Goal: Task Accomplishment & Management: Complete application form

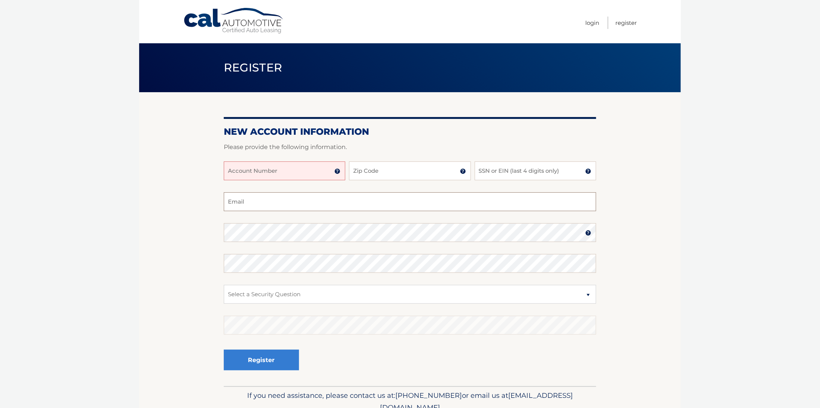
click at [317, 205] on input "Email" at bounding box center [410, 201] width 372 height 19
type input "[PERSON_NAME].jardim@[EMAIL_ADDRESS][DOMAIN_NAME]"
click at [280, 167] on input "Account Number" at bounding box center [284, 170] width 121 height 19
click at [380, 167] on input "Zip Code" at bounding box center [409, 170] width 121 height 19
type input "33418"
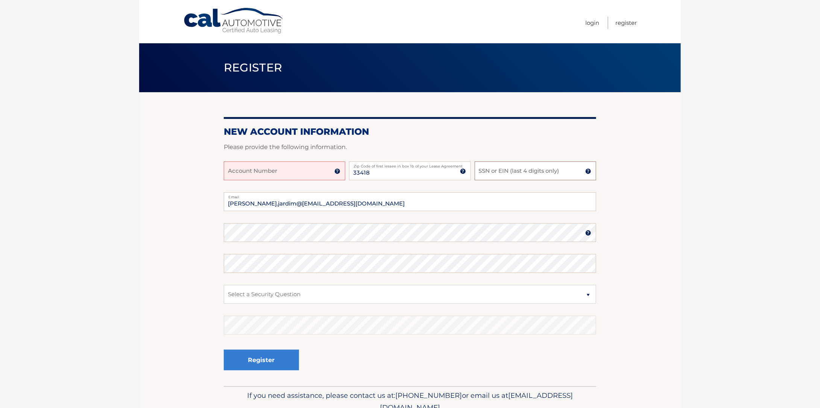
click at [519, 173] on input "SSN or EIN (last 4 digits only)" at bounding box center [534, 170] width 121 height 19
type input "2524"
click at [297, 167] on input "Account Number" at bounding box center [284, 170] width 121 height 19
type input "44456003216"
click at [586, 235] on img at bounding box center [588, 233] width 6 height 6
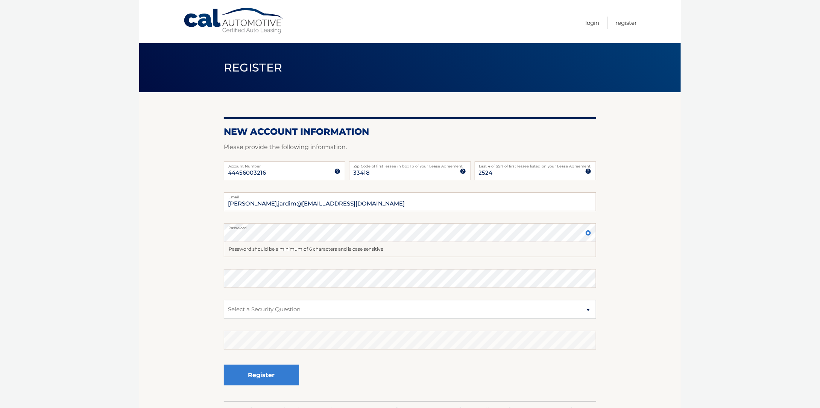
click at [586, 235] on img at bounding box center [588, 233] width 6 height 6
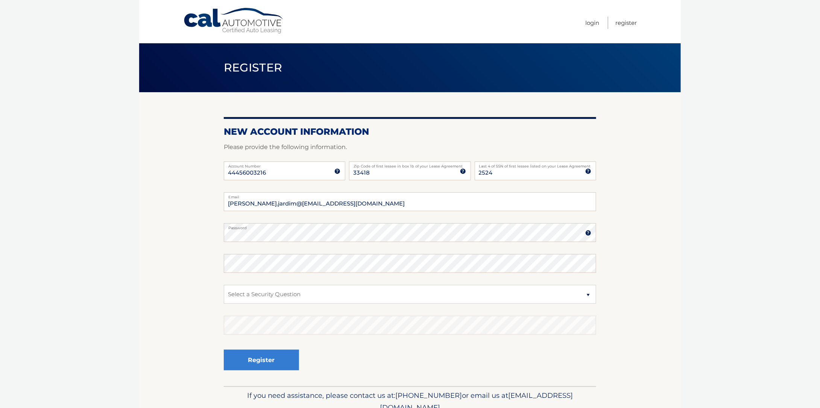
click at [586, 235] on img at bounding box center [588, 233] width 6 height 6
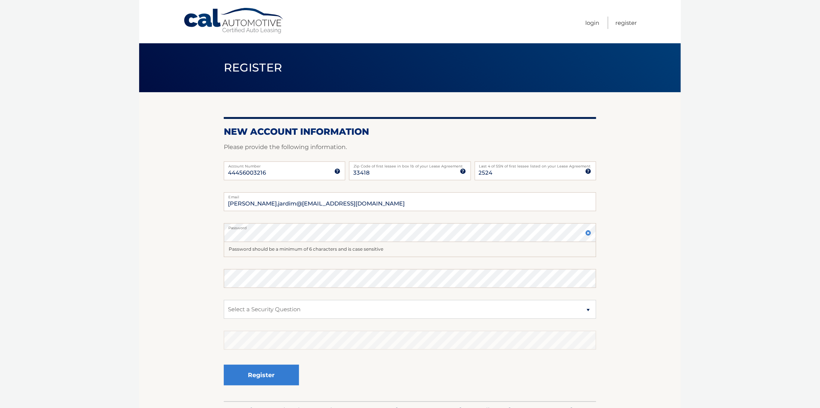
click at [586, 235] on img at bounding box center [588, 233] width 6 height 6
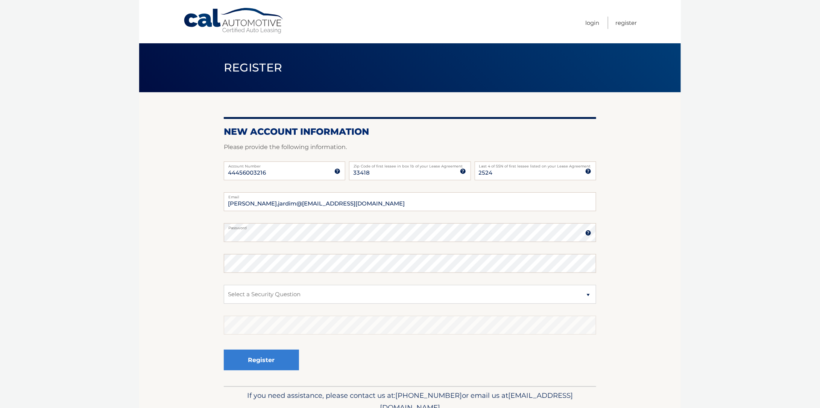
click at [588, 233] on img at bounding box center [588, 233] width 6 height 6
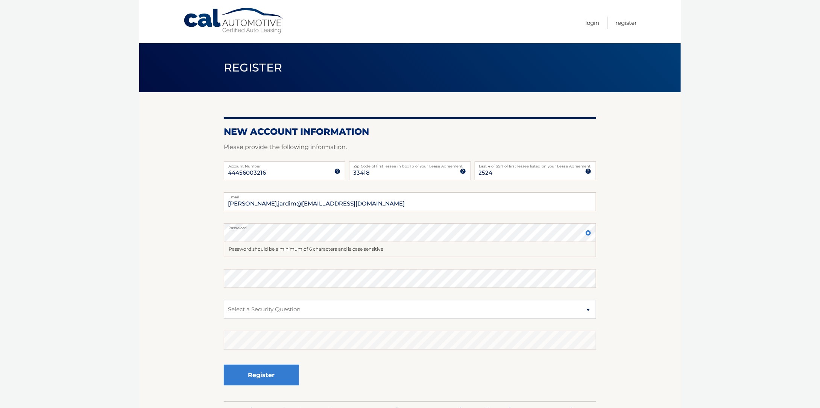
click at [588, 233] on img at bounding box center [588, 233] width 6 height 6
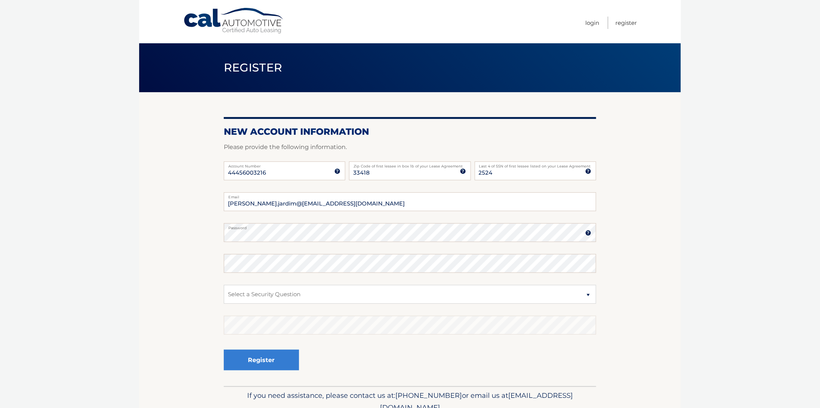
click at [271, 273] on fieldset "marco.jardim@777@outlook.com Email Password Password should be a minimum of 6 c…" at bounding box center [410, 289] width 372 height 194
click at [263, 294] on select "Select a Security Question What was the name of your elementary school? What is…" at bounding box center [410, 294] width 372 height 19
select select "3"
click at [224, 285] on select "Select a Security Question What was the name of your elementary school? What is…" at bounding box center [410, 294] width 372 height 19
click at [282, 356] on button "Register" at bounding box center [261, 359] width 75 height 21
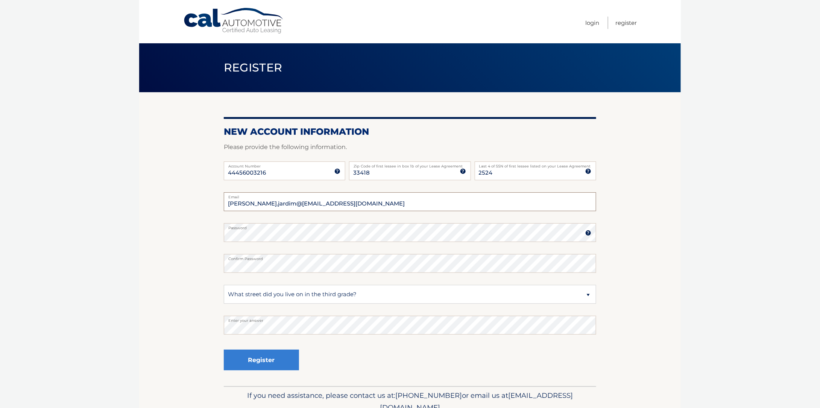
click at [273, 204] on input "marco.jardim@777@outlook.com" at bounding box center [410, 201] width 372 height 19
type input "marco.jardim777@outlook.com"
click at [282, 361] on button "Register" at bounding box center [261, 359] width 75 height 21
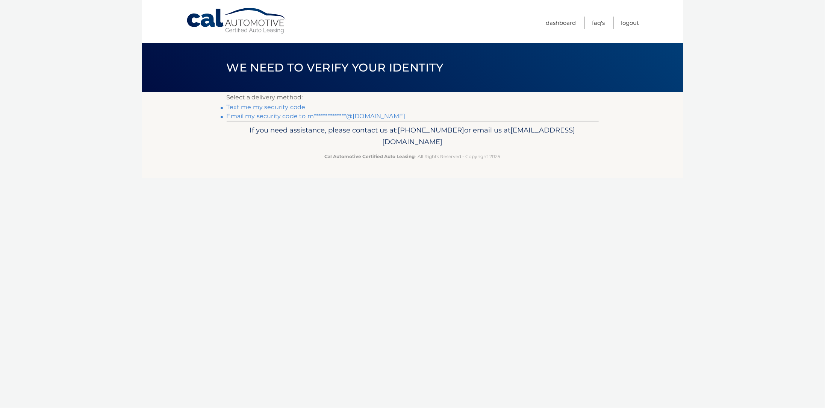
click at [293, 116] on link "**********" at bounding box center [316, 115] width 179 height 7
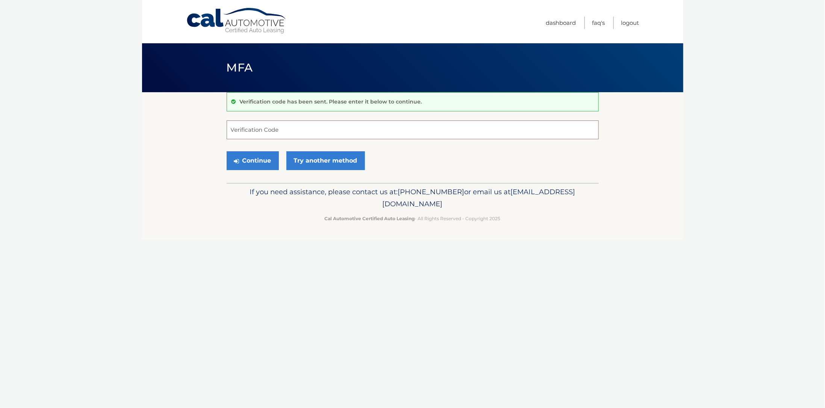
click at [372, 128] on input "Verification Code" at bounding box center [413, 129] width 372 height 19
type input "837654"
click at [240, 156] on button "Continue" at bounding box center [253, 160] width 52 height 19
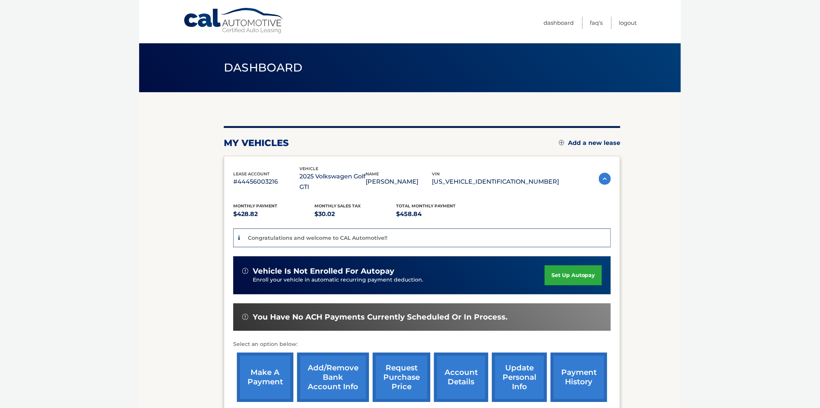
scroll to position [38, 0]
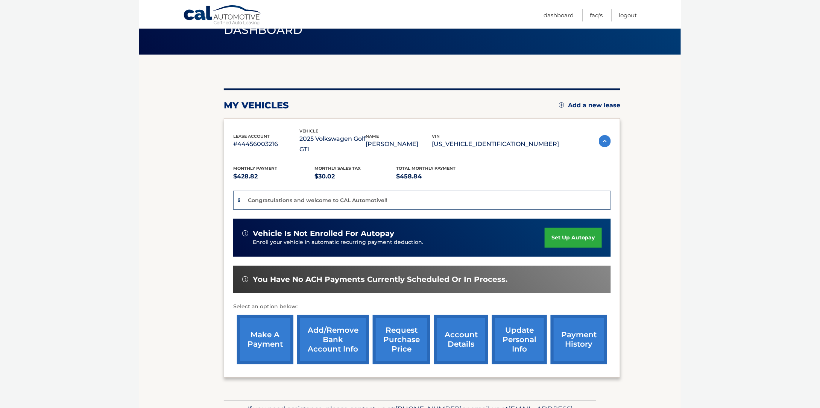
click at [556, 227] on link "set up autopay" at bounding box center [572, 237] width 57 height 20
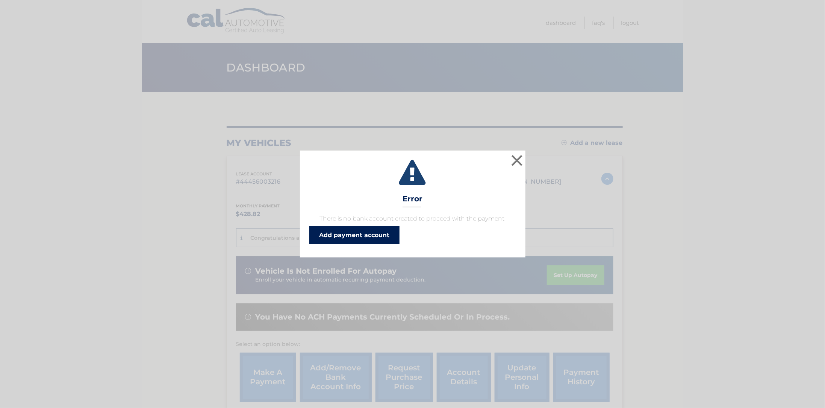
click at [378, 233] on link "Add payment account" at bounding box center [354, 235] width 90 height 18
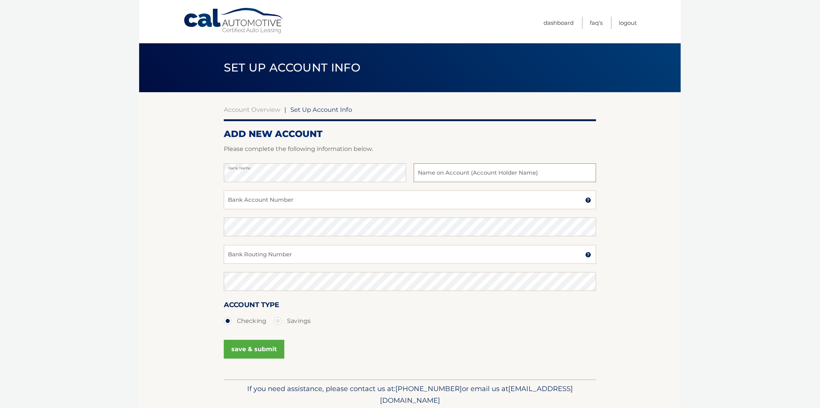
click at [442, 175] on input "text" at bounding box center [505, 172] width 182 height 19
type input "Marco Jardim"
click at [329, 197] on input "Bank Account Number" at bounding box center [410, 199] width 372 height 19
click at [450, 258] on input "Bank Routing Number" at bounding box center [410, 254] width 372 height 19
type input "063100277"
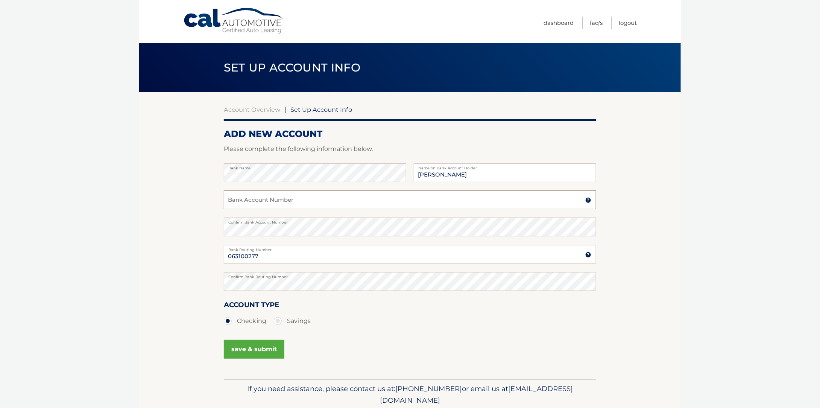
click at [275, 201] on input "Bank Account Number" at bounding box center [410, 199] width 372 height 19
type input "229056161088"
click at [258, 351] on button "save & submit" at bounding box center [254, 348] width 61 height 19
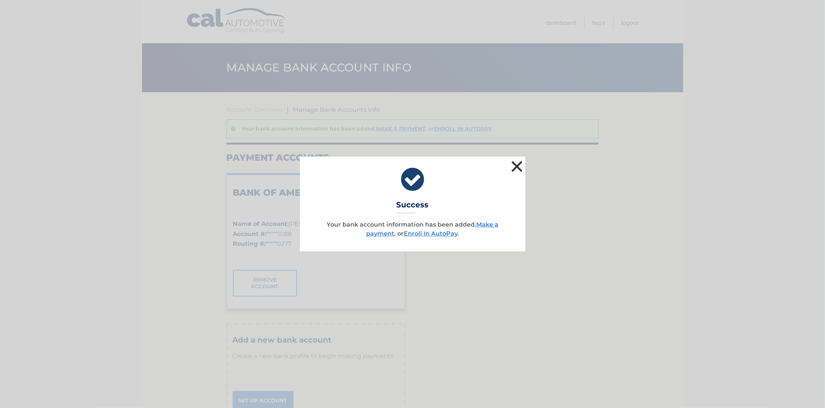
click at [519, 167] on button "×" at bounding box center [517, 166] width 15 height 15
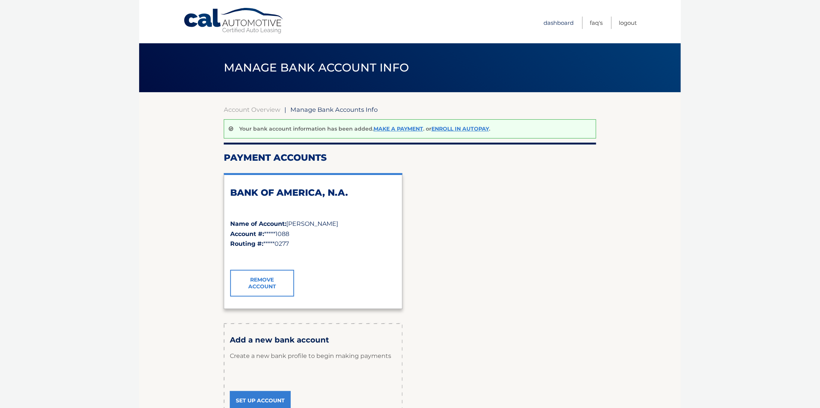
click at [571, 28] on link "Dashboard" at bounding box center [558, 23] width 30 height 12
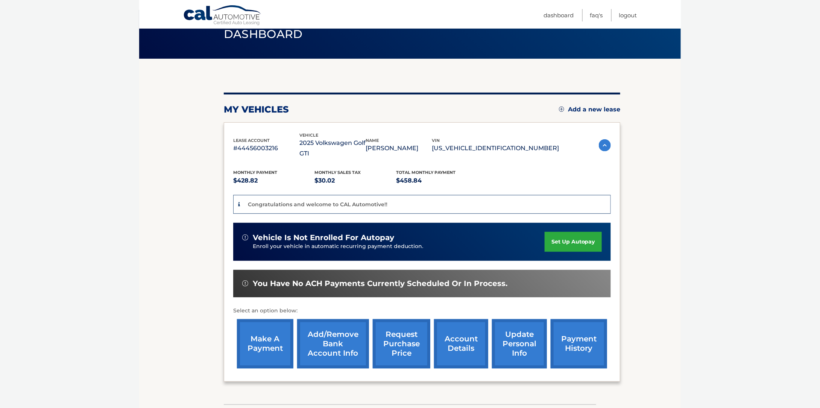
scroll to position [74, 0]
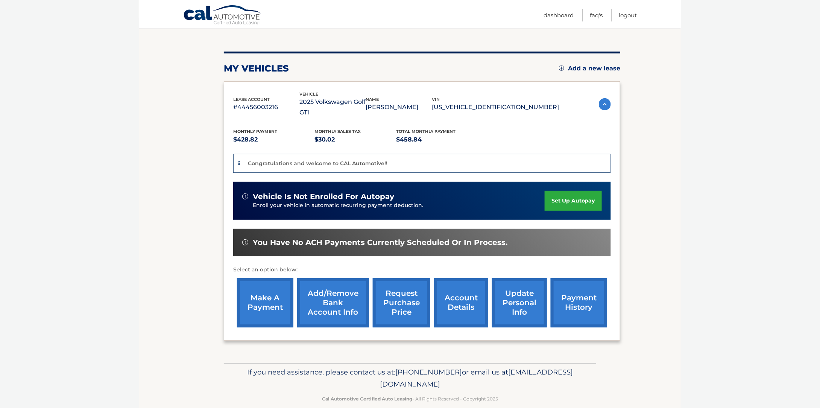
click at [603, 99] on img at bounding box center [605, 104] width 12 height 12
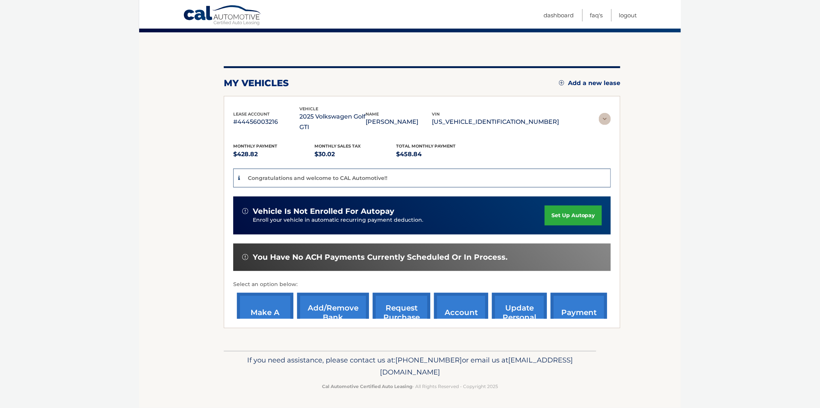
scroll to position [0, 0]
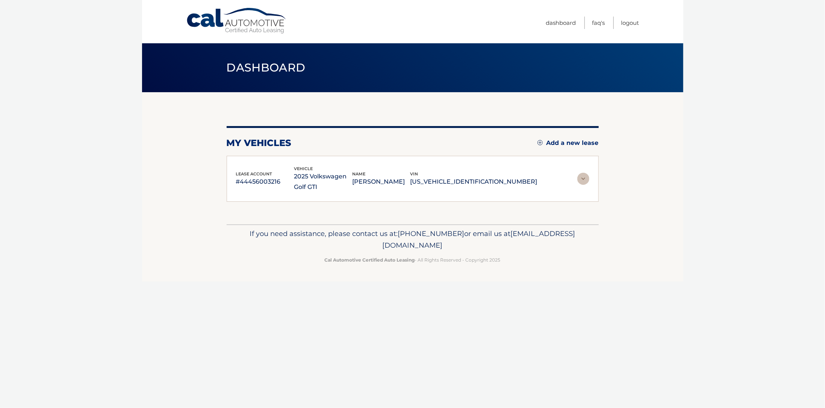
click at [586, 178] on img at bounding box center [583, 179] width 12 height 12
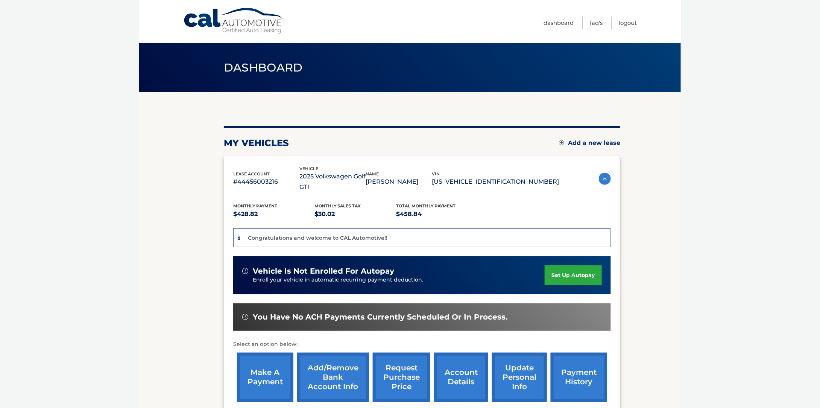
click at [570, 265] on link "set up autopay" at bounding box center [572, 275] width 57 height 20
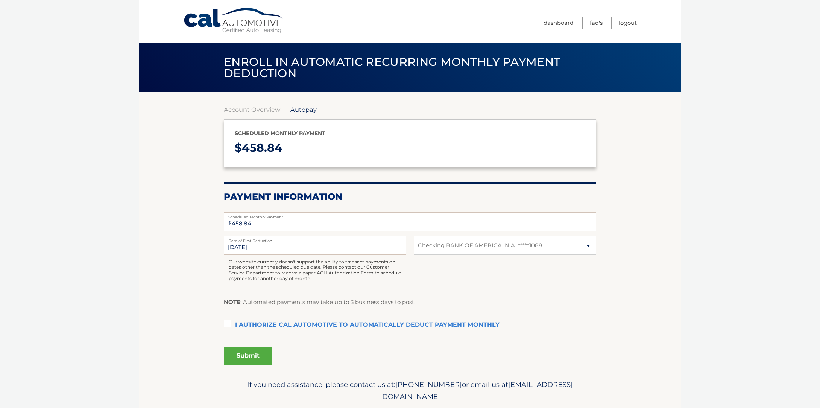
select select "YjNiOWQ2ZGMtNDRjMC00NWE2LWE5YzEtNWM5YjRmNTIyOTVh"
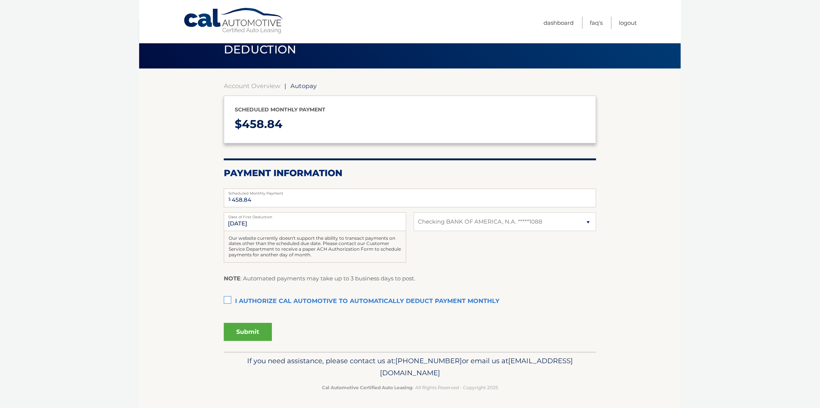
click at [226, 295] on label "I authorize cal automotive to automatically deduct payment monthly This checkbo…" at bounding box center [410, 301] width 372 height 15
click at [0, 0] on input "I authorize cal automotive to automatically deduct payment monthly This checkbo…" at bounding box center [0, 0] width 0 height 0
click at [248, 327] on button "Submit" at bounding box center [248, 332] width 48 height 18
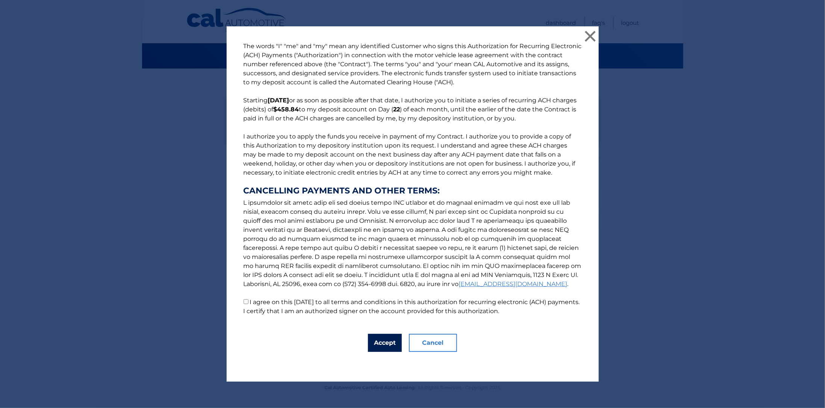
click at [372, 336] on button "Accept" at bounding box center [385, 342] width 34 height 18
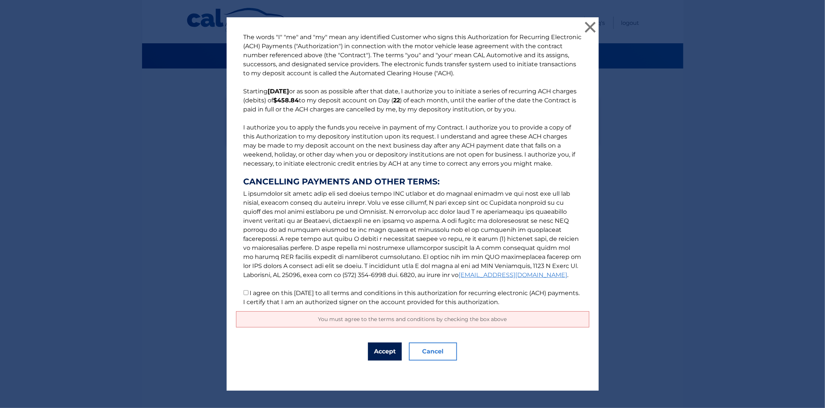
click at [377, 349] on button "Accept" at bounding box center [385, 351] width 34 height 18
click at [392, 327] on div "You must agree to the terms and conditions by checking the box above" at bounding box center [412, 319] width 353 height 16
click at [400, 321] on span "You must agree to the terms and conditions by checking the box above" at bounding box center [412, 318] width 189 height 7
click at [381, 351] on button "Accept" at bounding box center [385, 351] width 34 height 18
click at [590, 30] on button "×" at bounding box center [590, 27] width 15 height 15
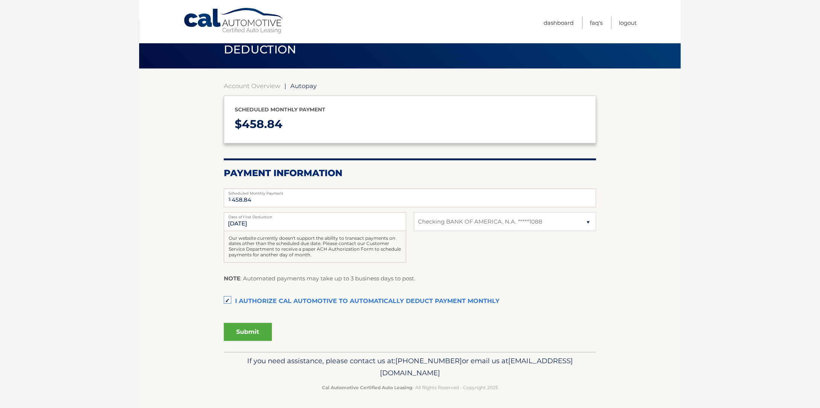
click at [256, 326] on button "Submit" at bounding box center [248, 332] width 48 height 18
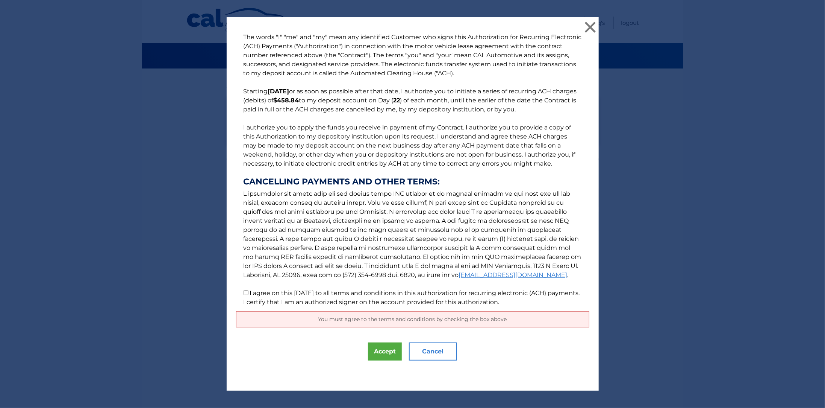
click at [245, 293] on input "I agree on this 09/09/2025 to all terms and conditions in this authorization fo…" at bounding box center [246, 292] width 5 height 5
checkbox input "true"
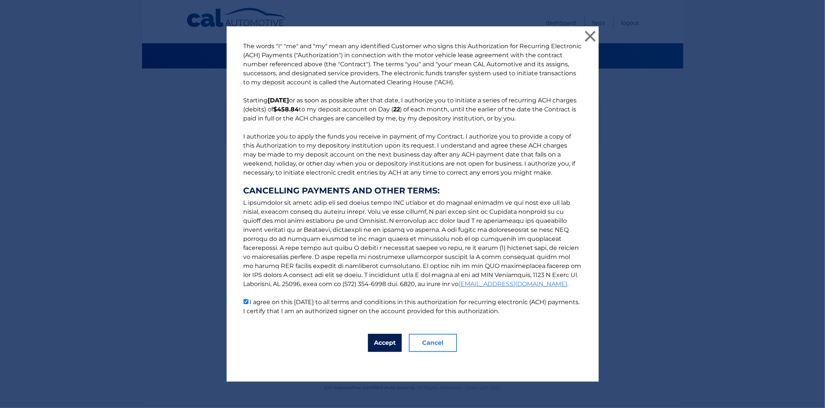
click at [375, 342] on button "Accept" at bounding box center [385, 342] width 34 height 18
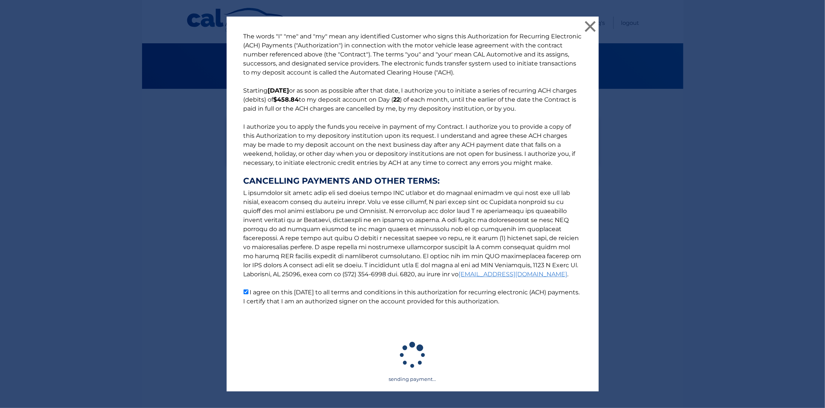
scroll to position [3, 0]
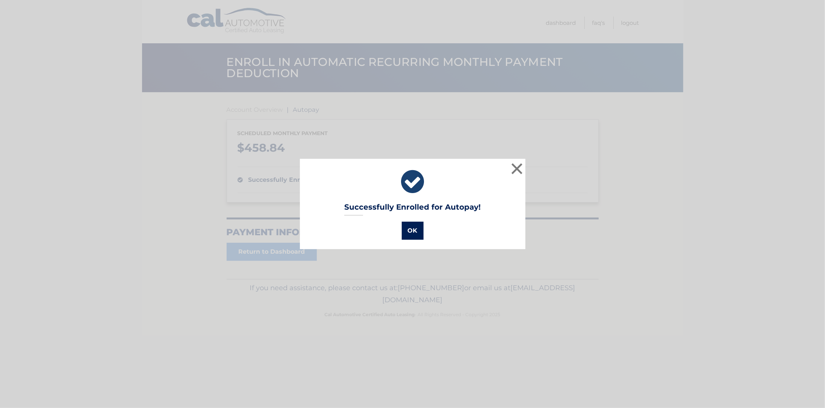
click at [405, 225] on button "OK" at bounding box center [413, 230] width 22 height 18
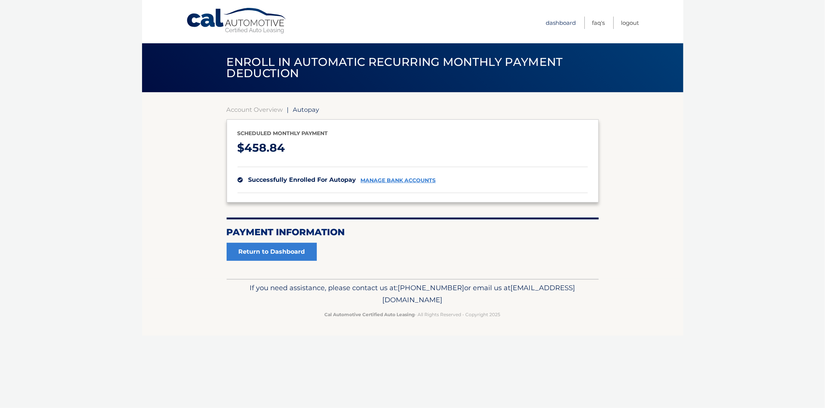
click at [548, 22] on link "Dashboard" at bounding box center [561, 23] width 30 height 12
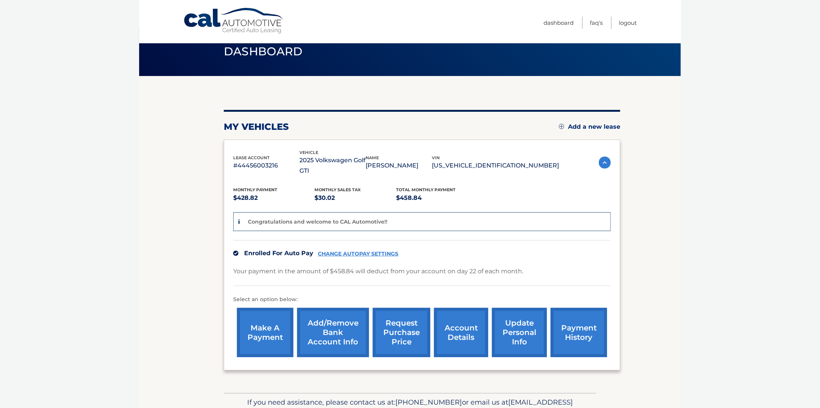
scroll to position [38, 0]
